Goal: Find specific page/section: Find specific page/section

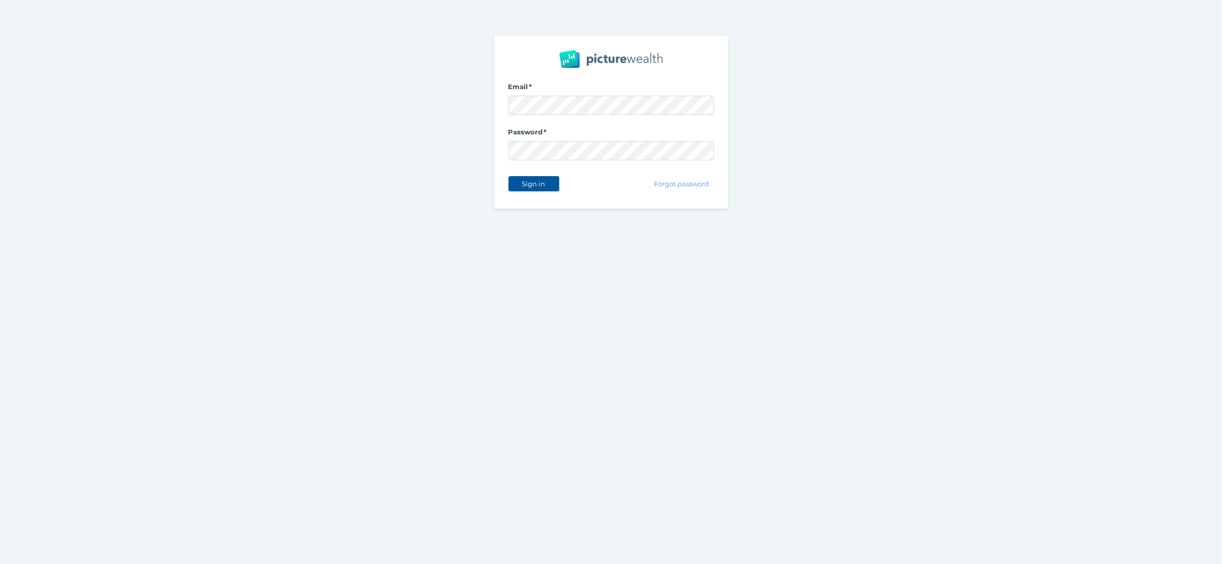
click at [553, 182] on button "Sign in" at bounding box center [533, 183] width 51 height 15
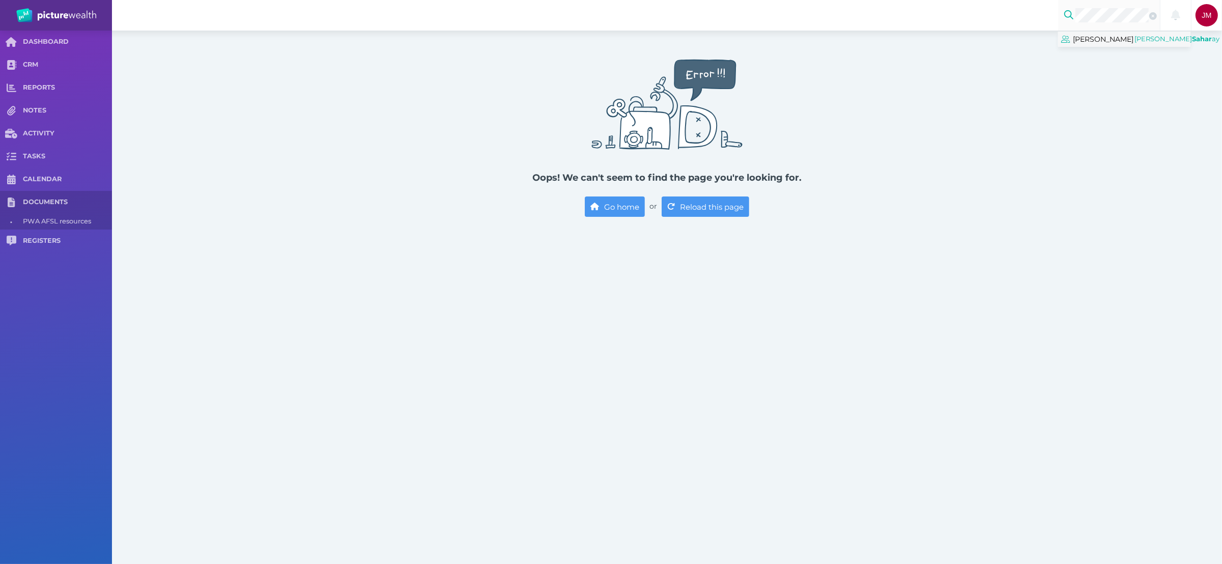
click at [1119, 35] on span "[PERSON_NAME]" at bounding box center [1103, 39] width 61 height 13
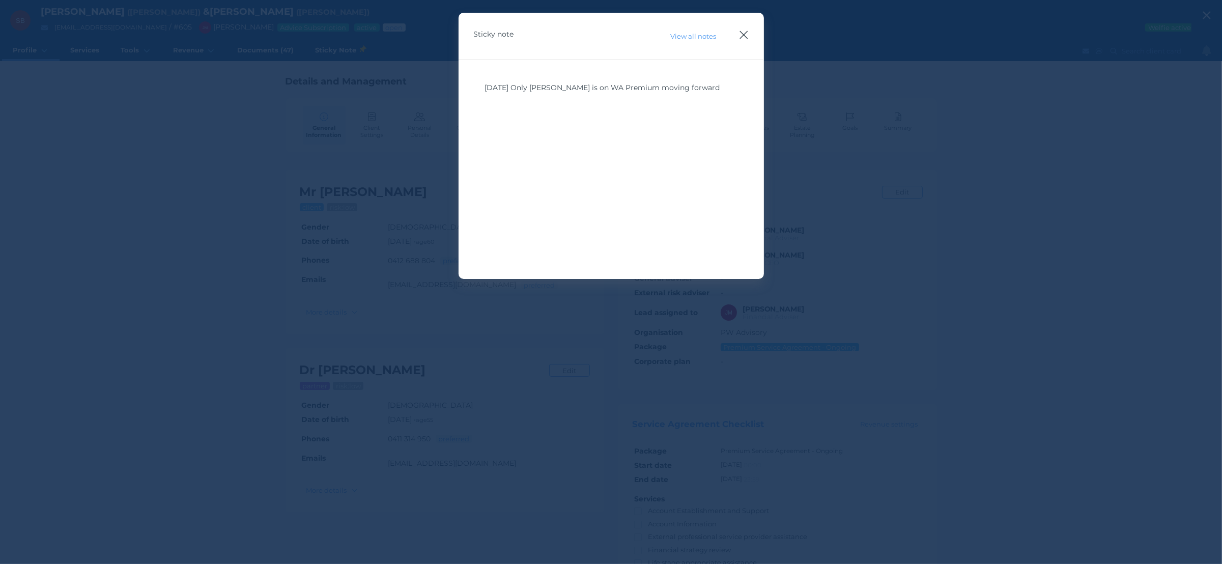
click at [745, 31] on icon "button" at bounding box center [744, 35] width 10 height 13
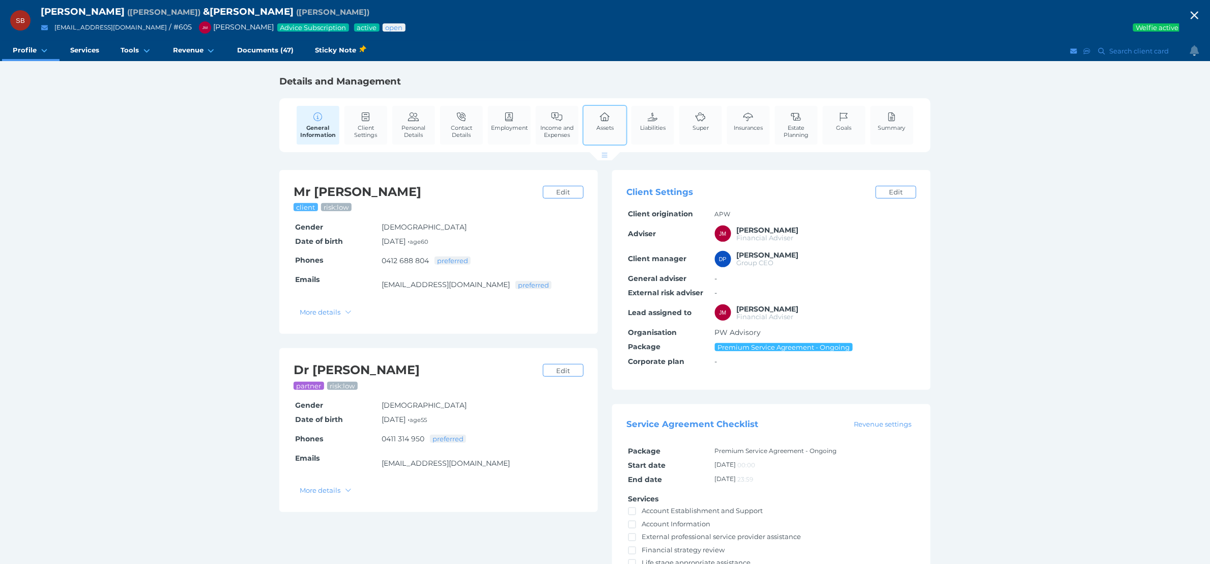
click at [611, 133] on link "Assets" at bounding box center [605, 121] width 22 height 31
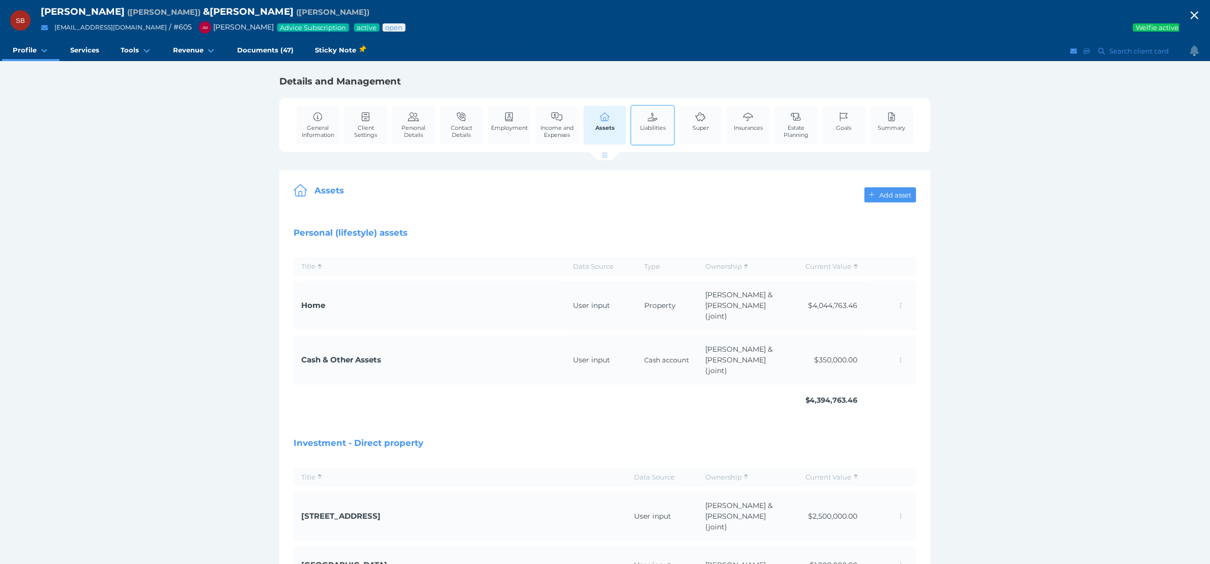
click at [648, 130] on span "Liabilities" at bounding box center [652, 127] width 25 height 7
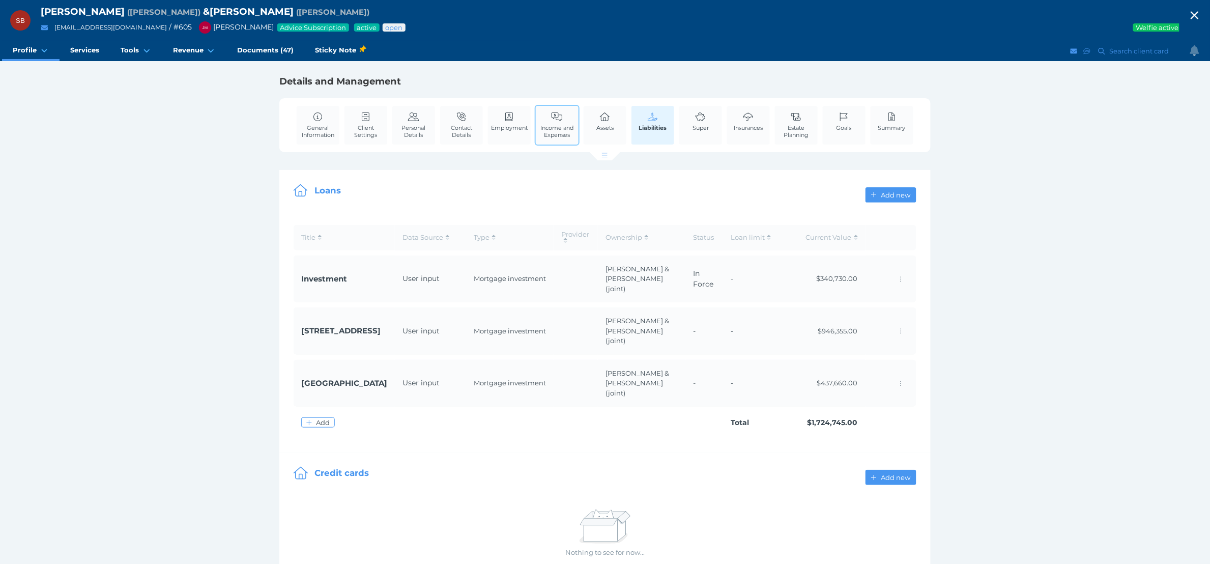
click at [562, 126] on span "Income and Expenses" at bounding box center [557, 131] width 38 height 14
